Goal: Transaction & Acquisition: Purchase product/service

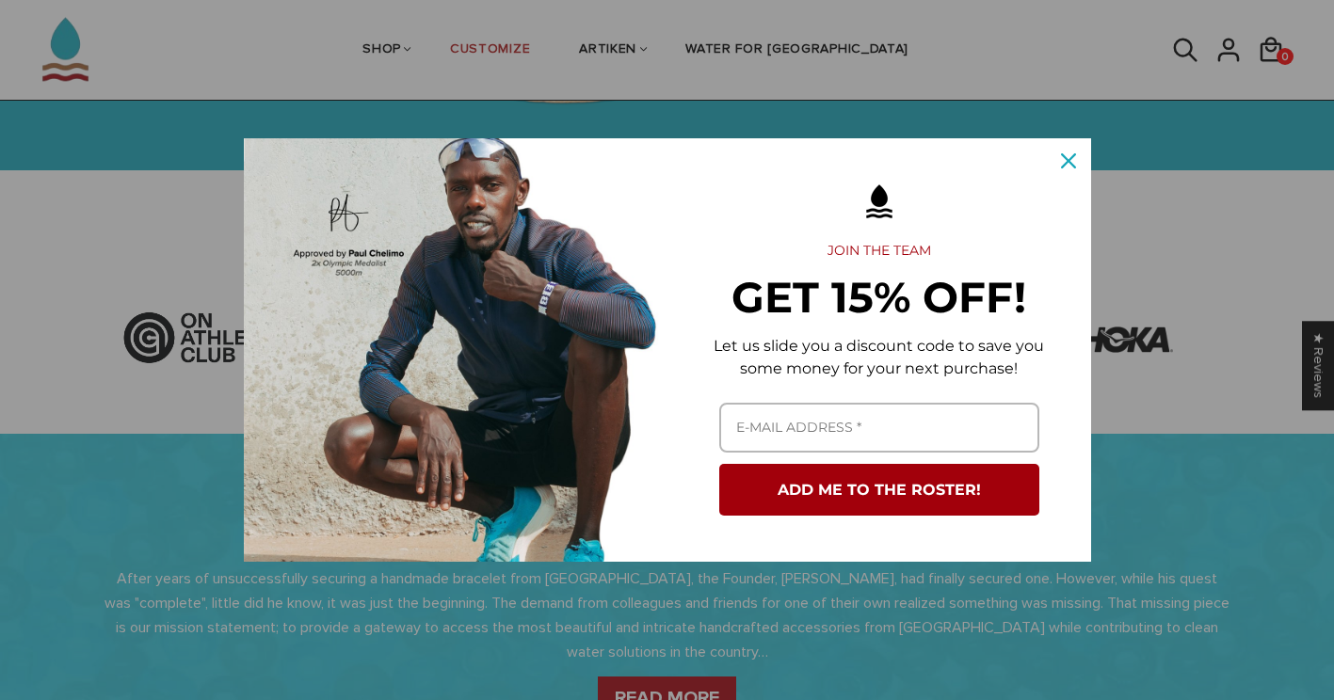
scroll to position [481, 0]
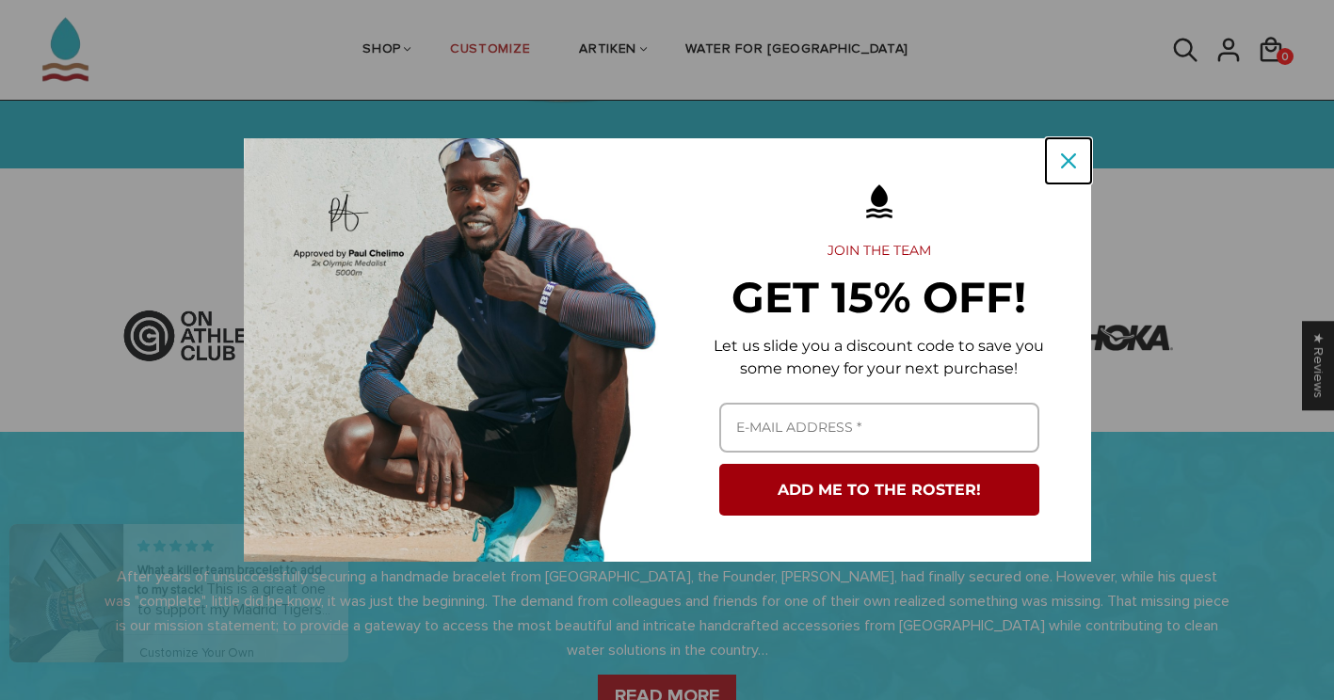
click at [1067, 164] on icon "close icon" at bounding box center [1068, 160] width 15 height 15
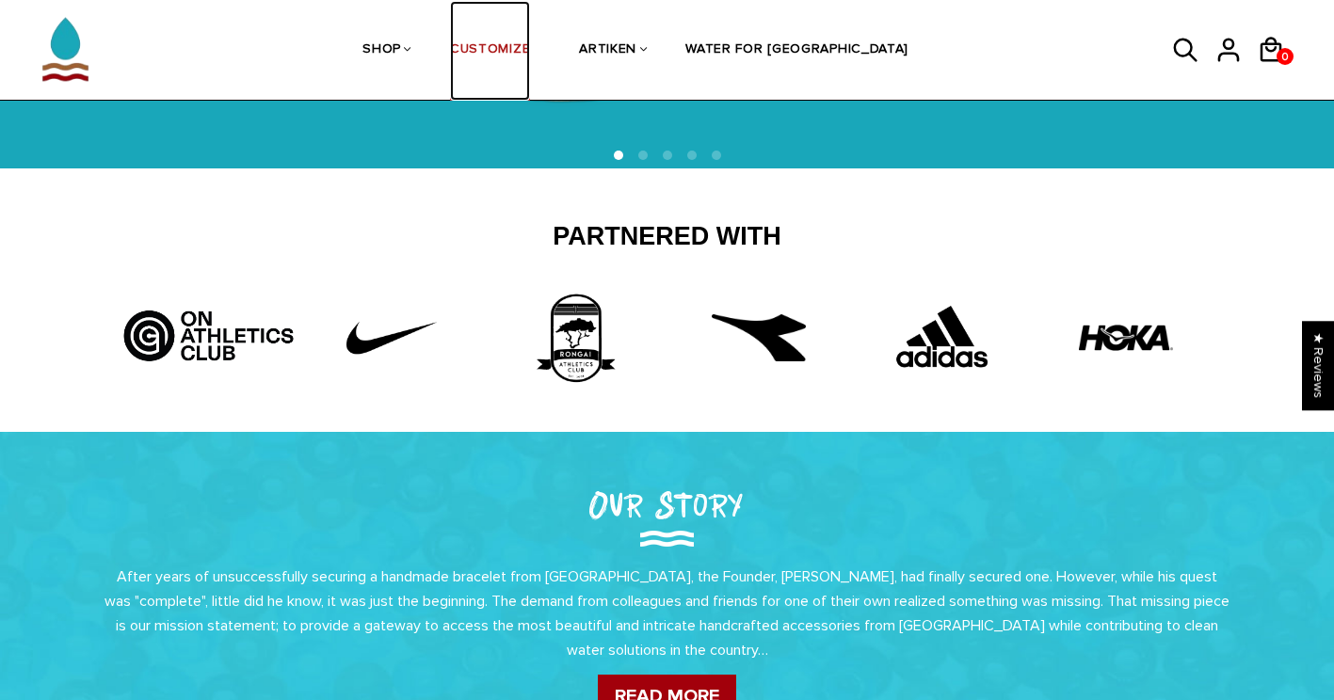
click at [530, 55] on link "CUSTOMIZE" at bounding box center [490, 51] width 80 height 100
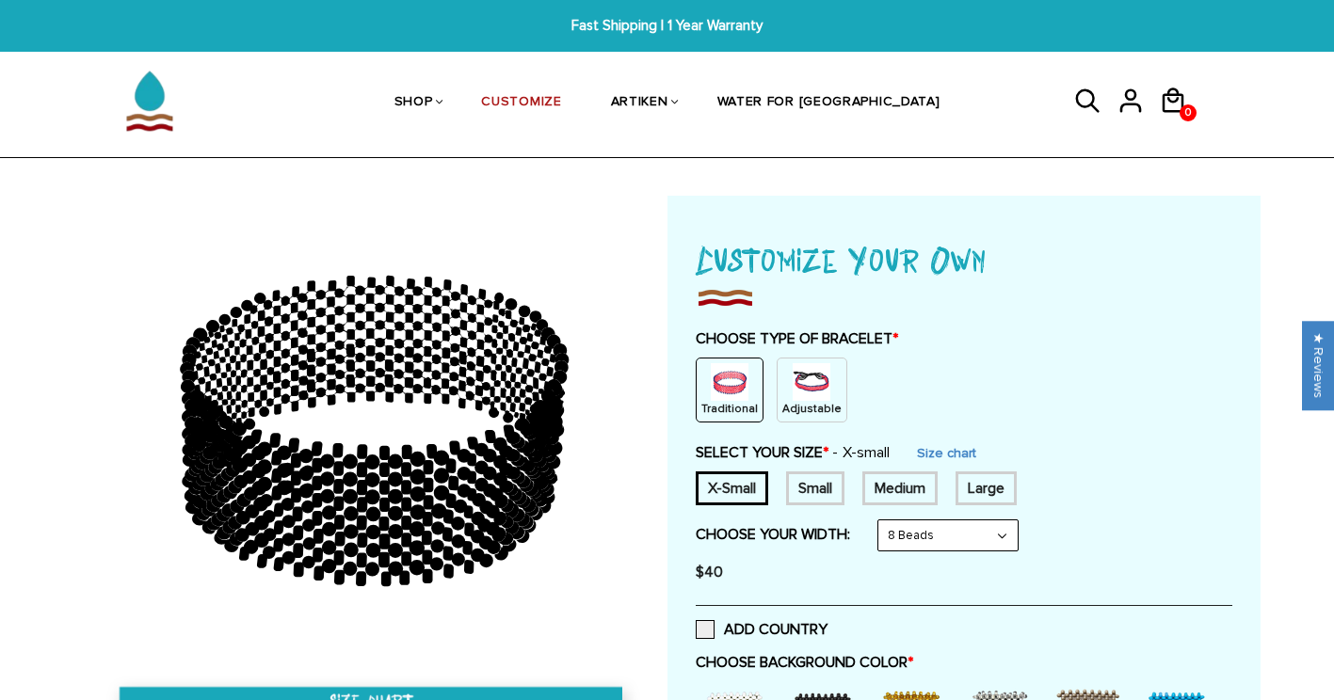
click at [804, 485] on div "Small" at bounding box center [815, 489] width 58 height 34
click at [965, 544] on select "8 Beads 6 Beads 10 Beads" at bounding box center [947, 536] width 139 height 30
click at [882, 521] on select "8 Beads 6 Beads 10 Beads" at bounding box center [947, 536] width 139 height 30
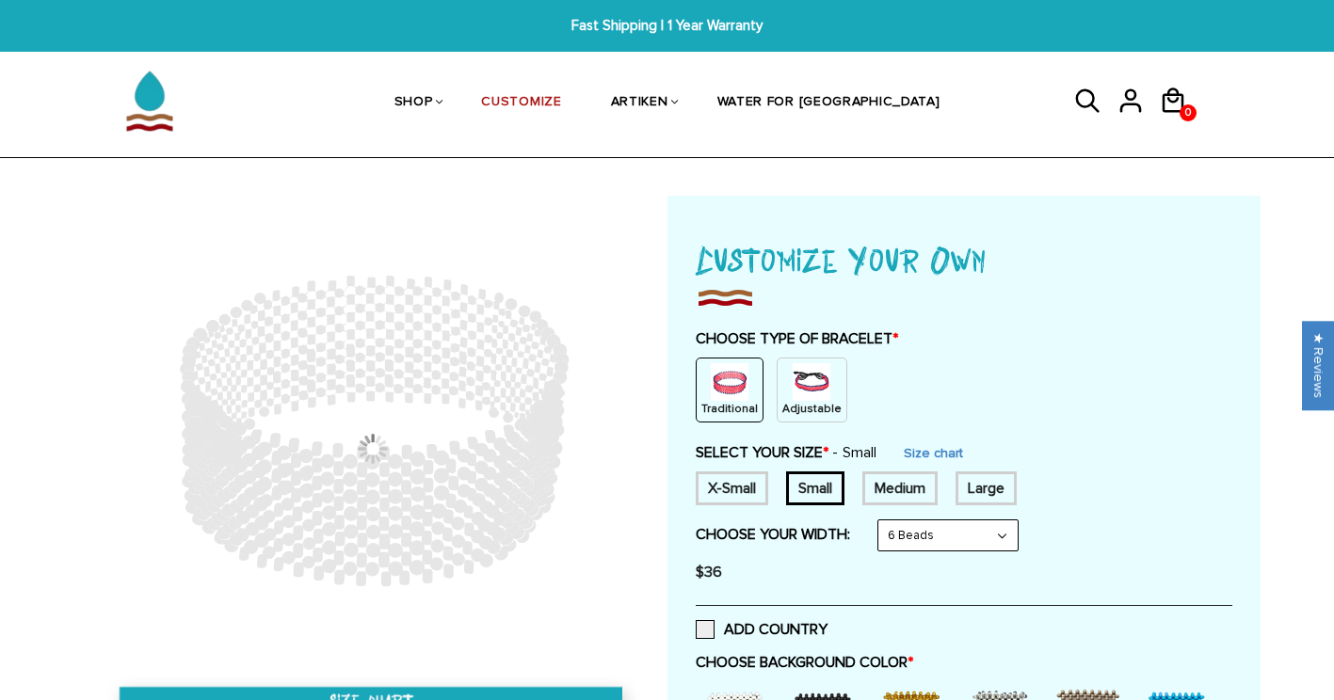
click at [953, 535] on select "8 Beads 6 Beads 10 Beads" at bounding box center [947, 536] width 139 height 30
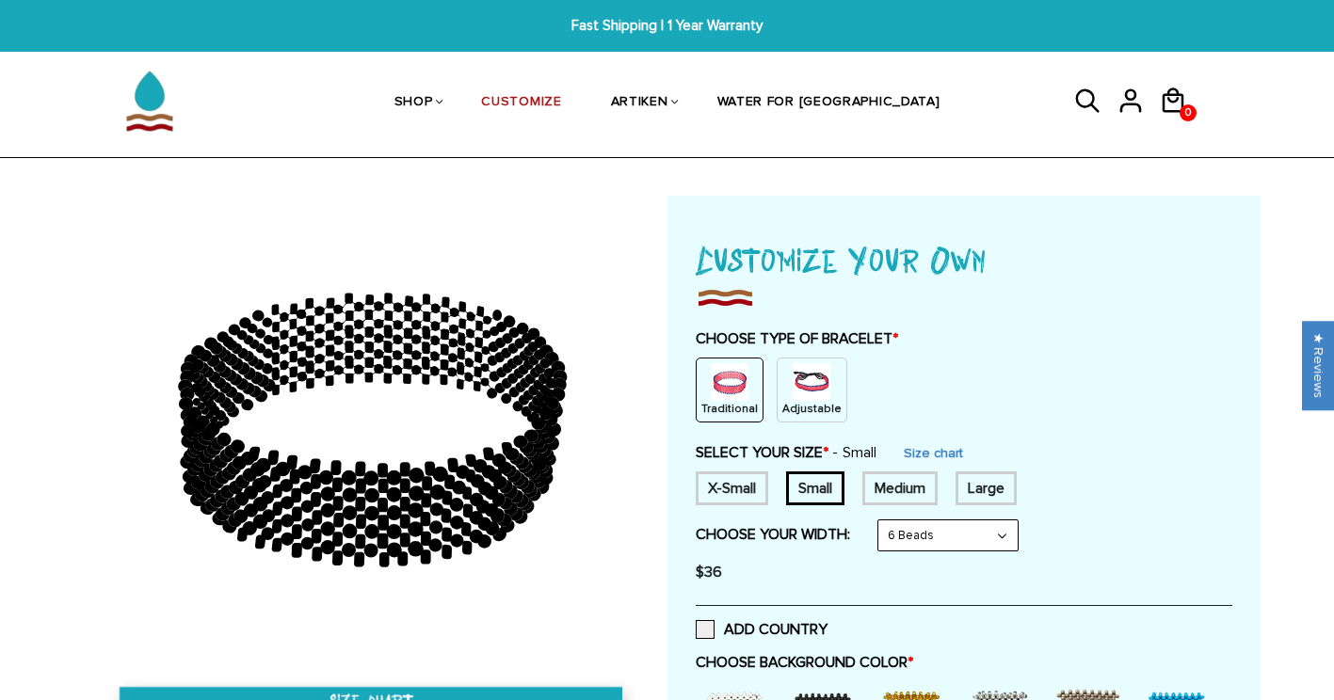
click at [882, 521] on select "8 Beads 6 Beads 10 Beads" at bounding box center [947, 536] width 139 height 30
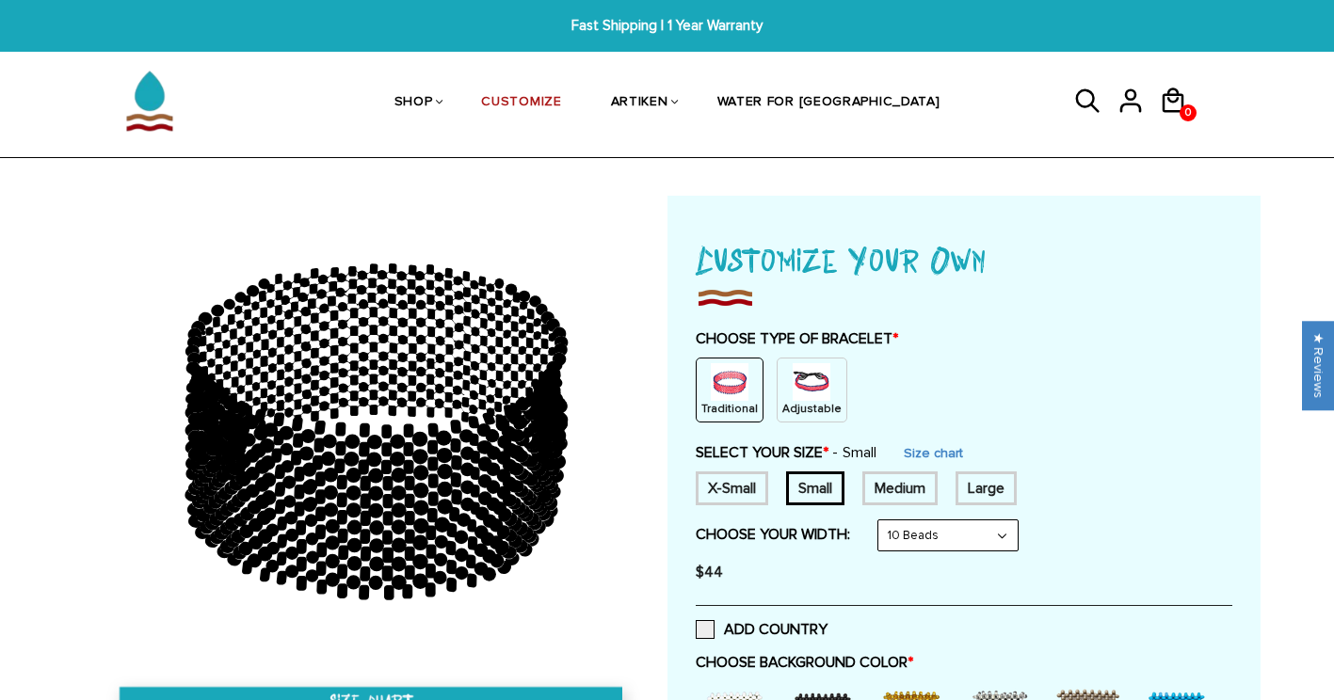
click at [961, 529] on select "8 Beads 6 Beads 10 Beads" at bounding box center [947, 536] width 139 height 30
select select "6-beads"
click at [882, 521] on select "8 Beads 6 Beads 10 Beads" at bounding box center [947, 536] width 139 height 30
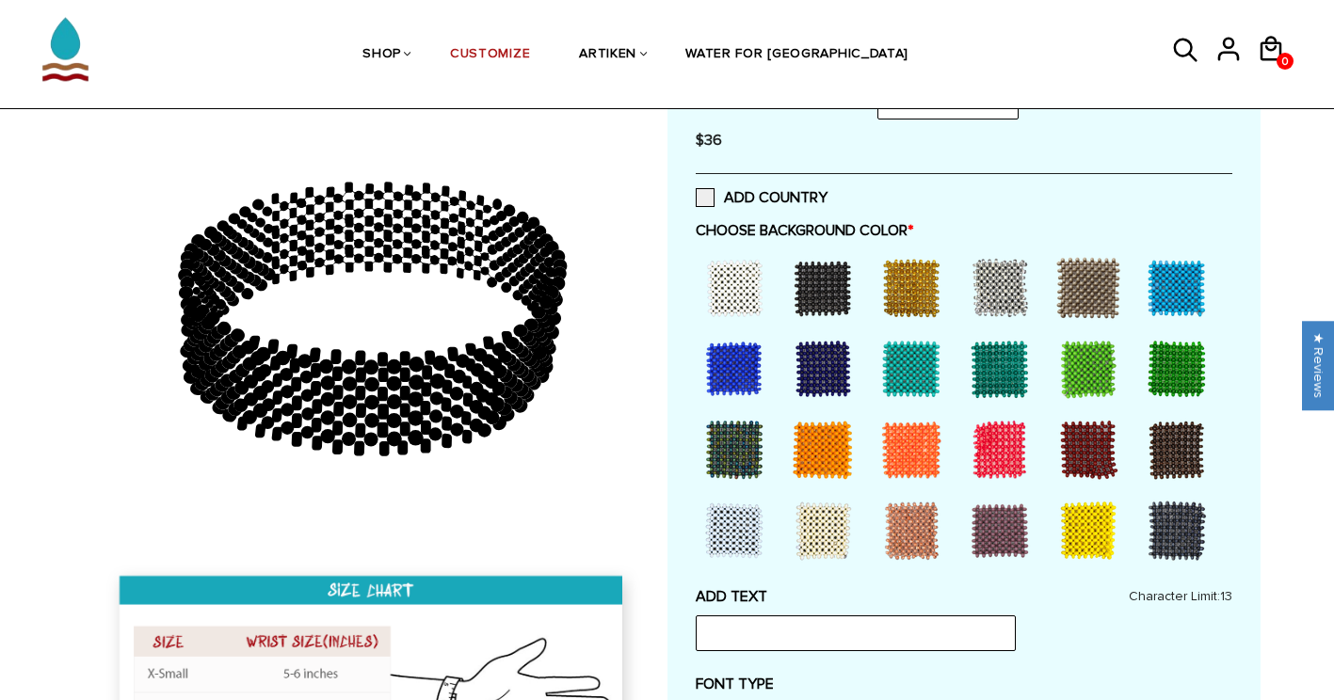
scroll to position [438, 0]
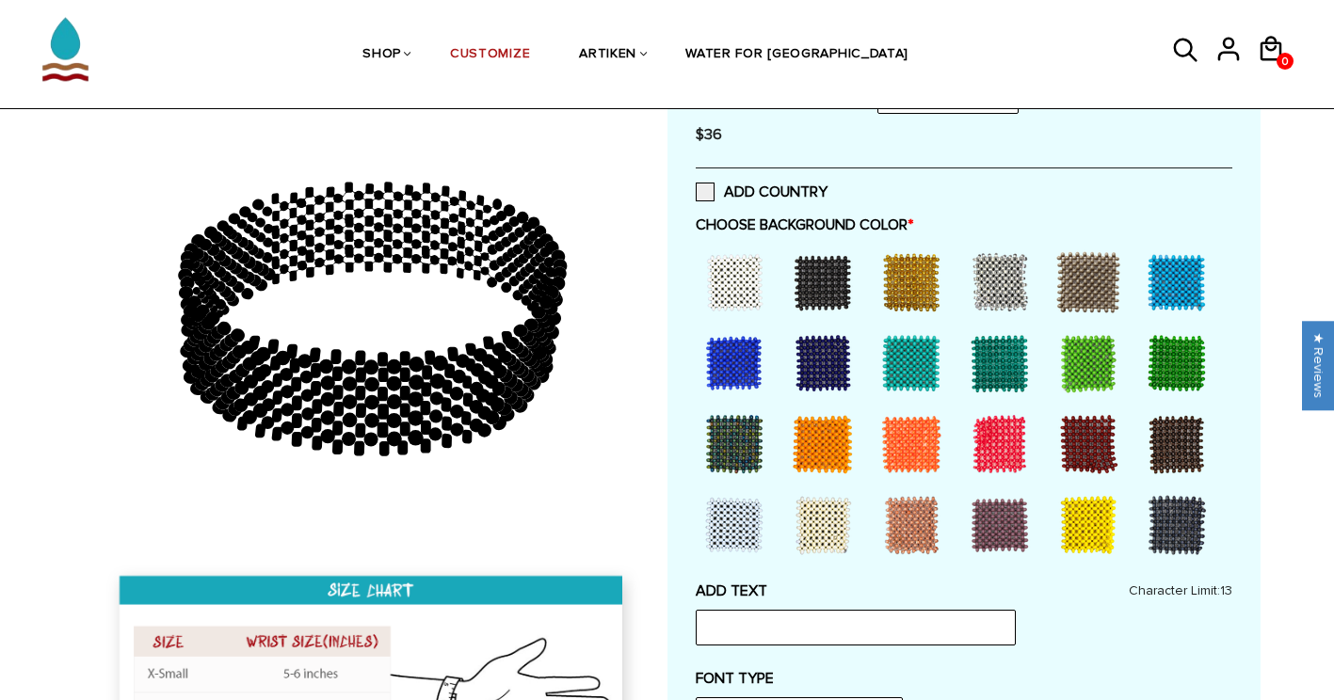
click at [813, 309] on div at bounding box center [822, 282] width 75 height 75
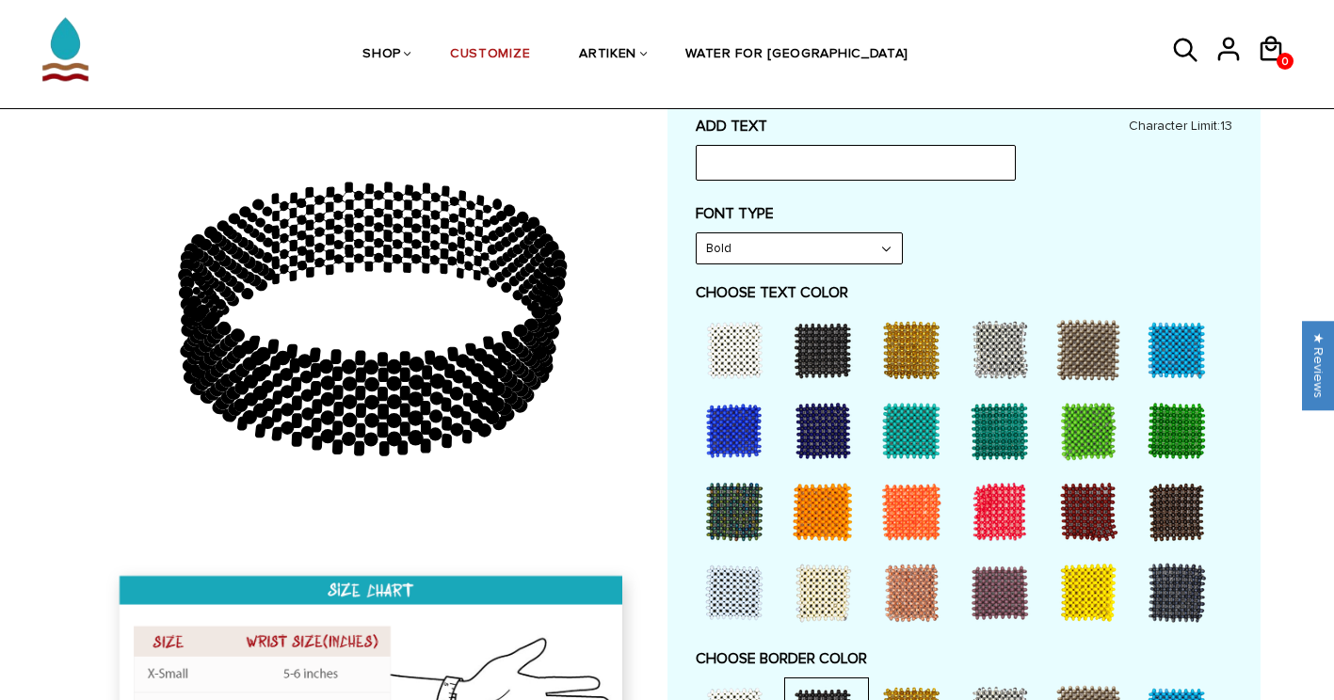
scroll to position [931, 0]
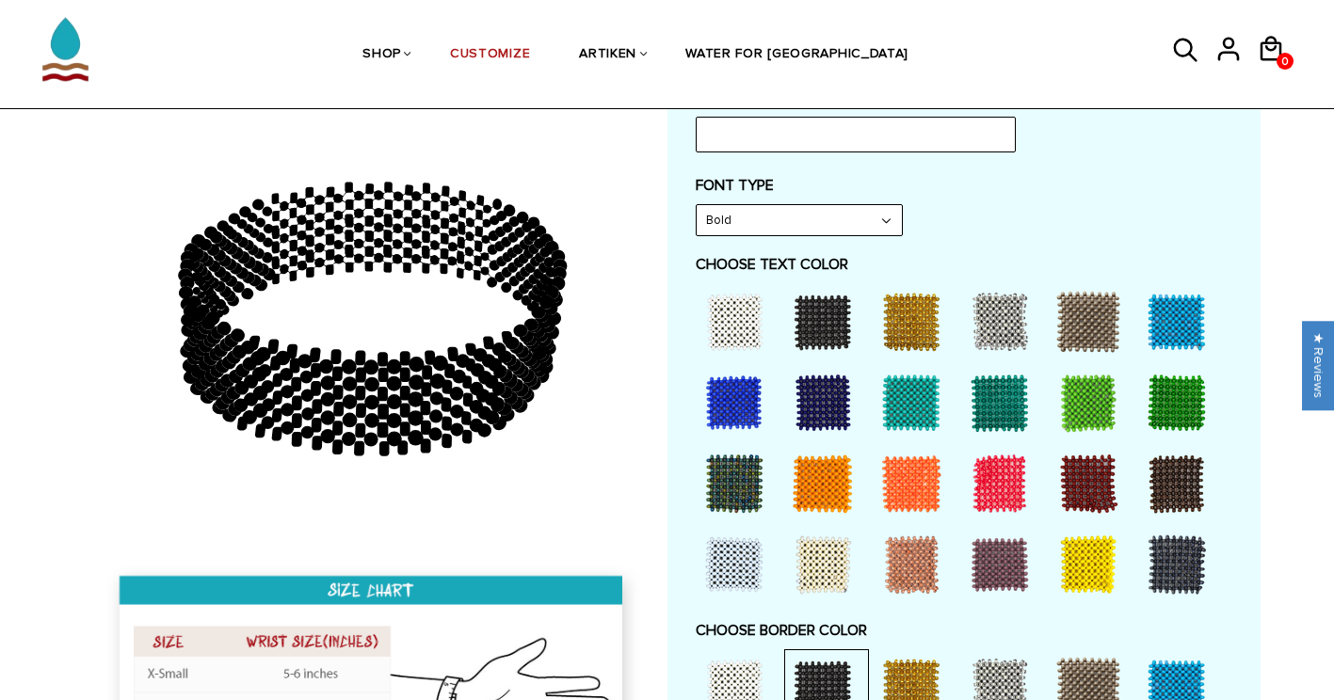
click at [1002, 482] on div at bounding box center [999, 483] width 75 height 75
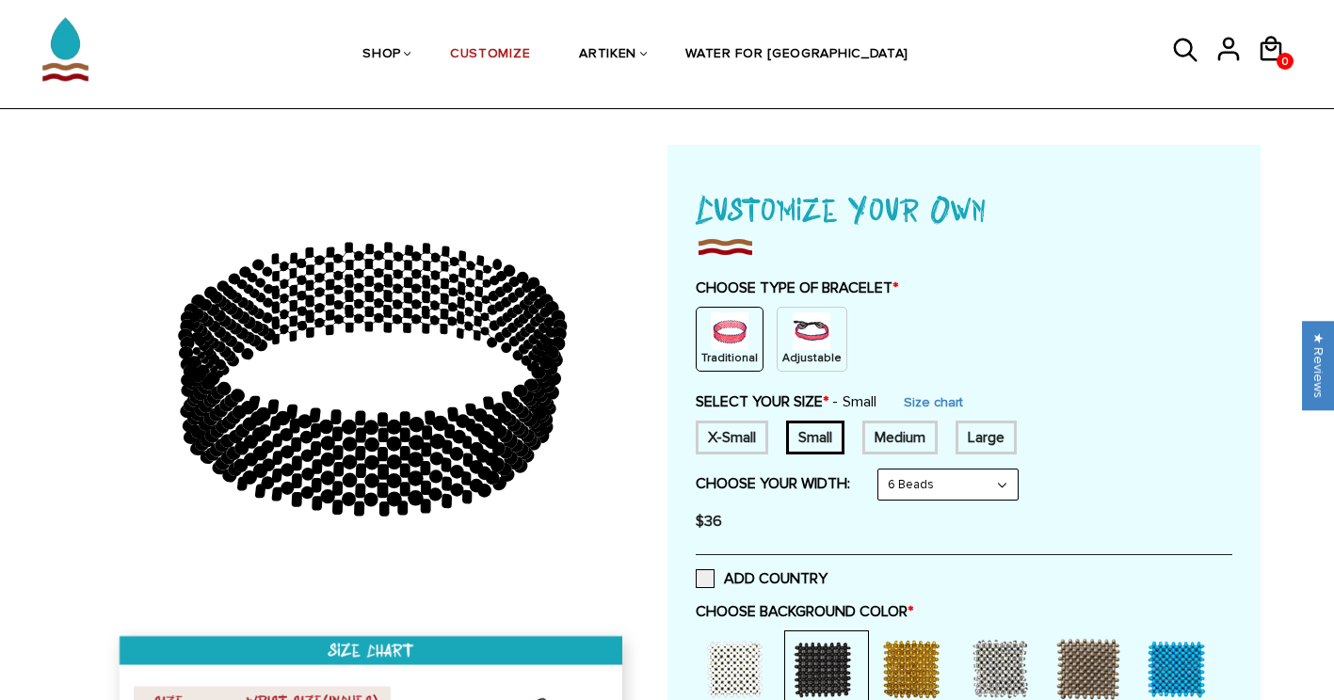
scroll to position [22, 0]
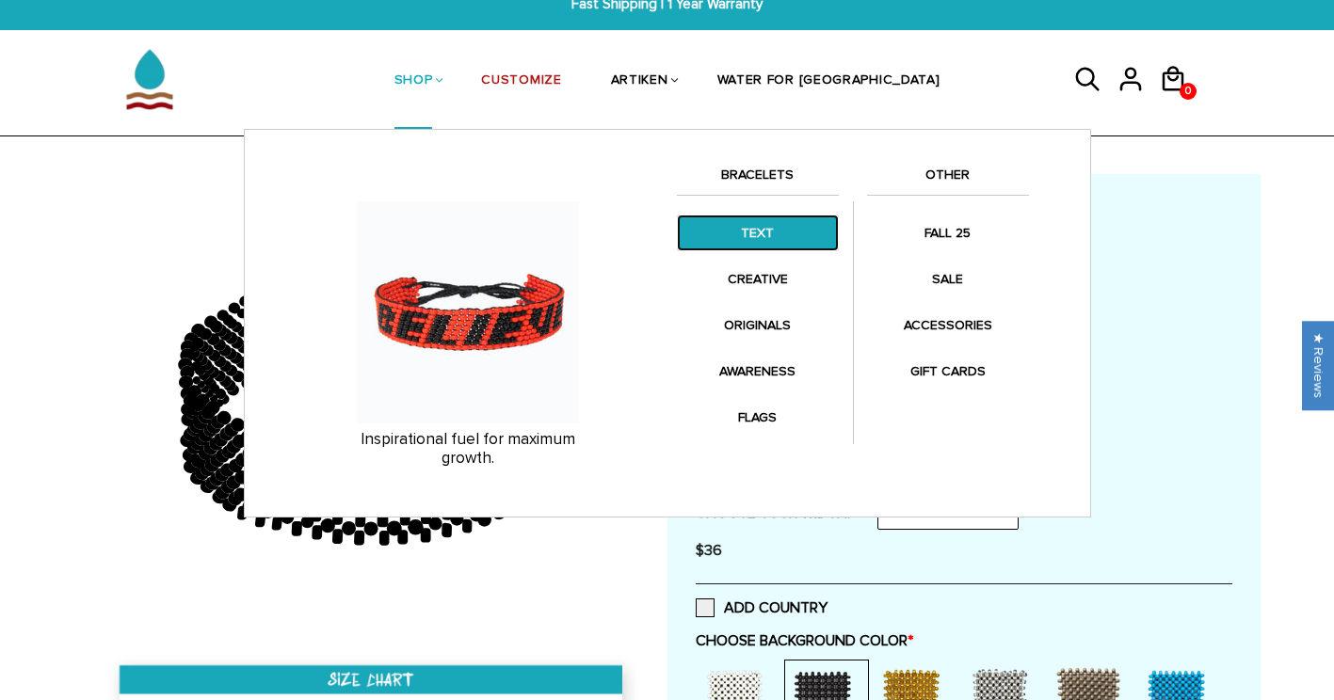
click at [754, 238] on link "TEXT" at bounding box center [758, 233] width 162 height 37
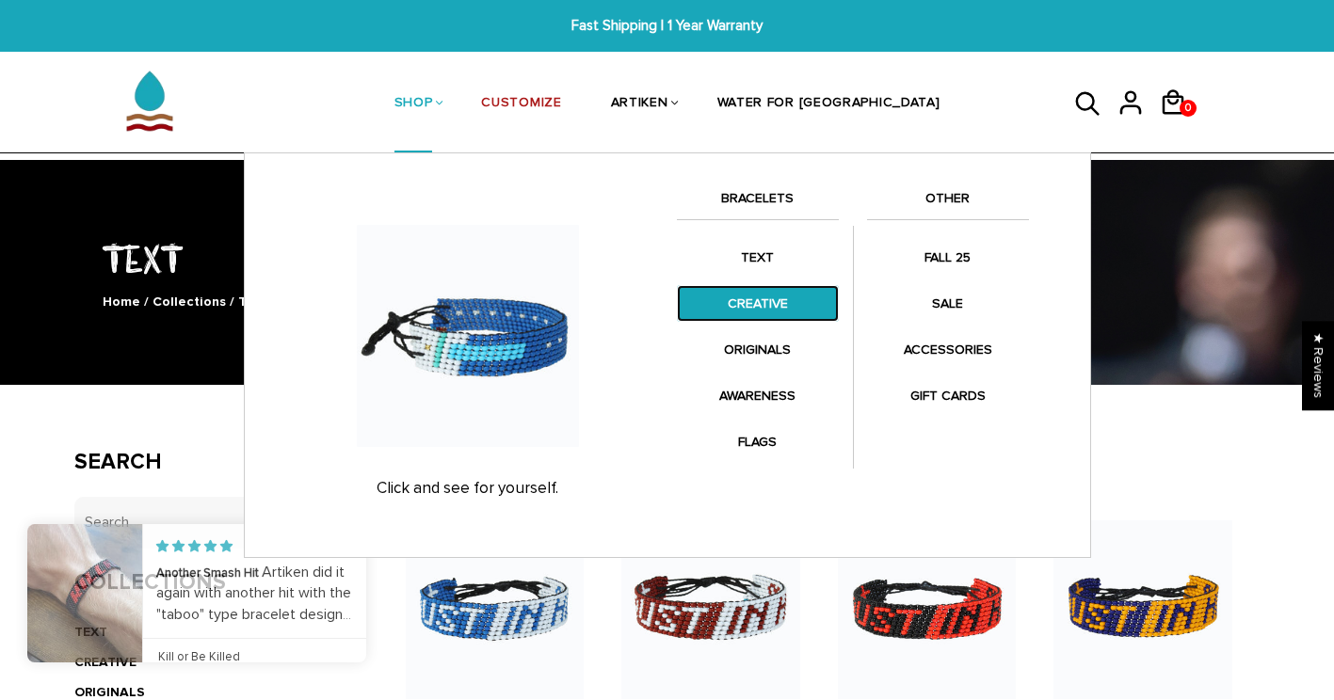
click at [756, 306] on link "CREATIVE" at bounding box center [758, 303] width 162 height 37
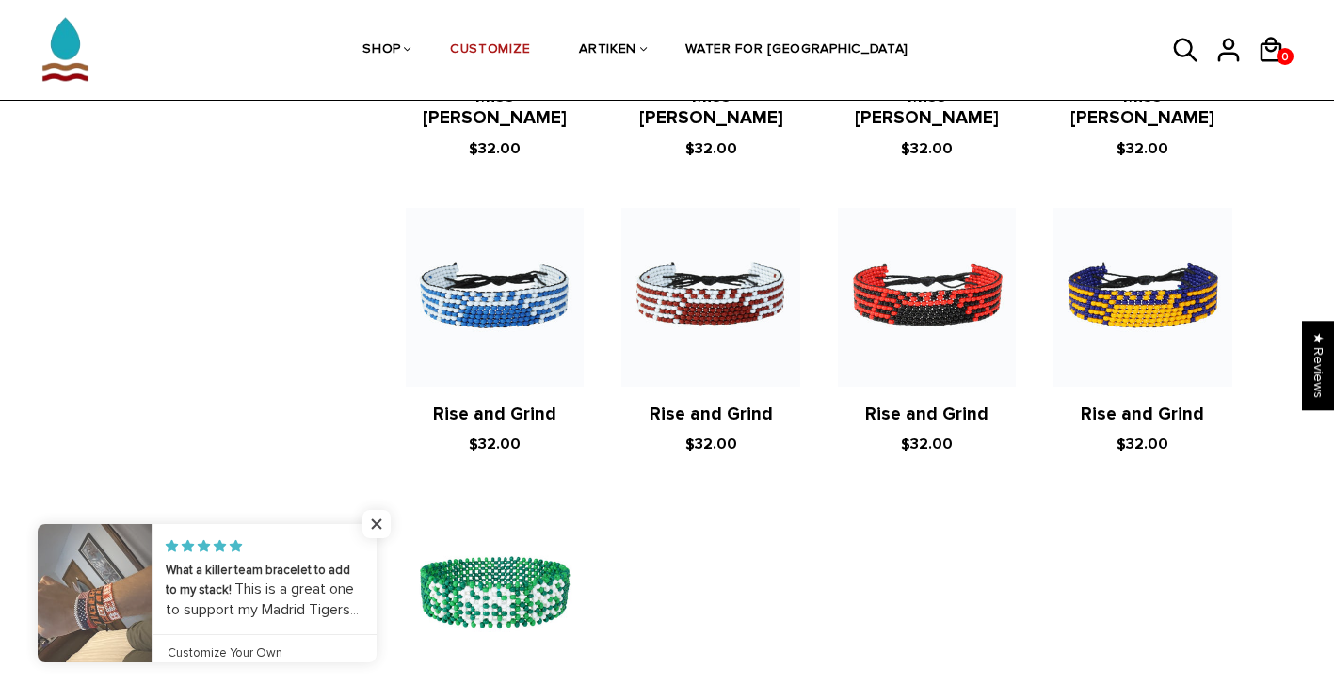
scroll to position [1808, 0]
